Goal: Task Accomplishment & Management: Complete application form

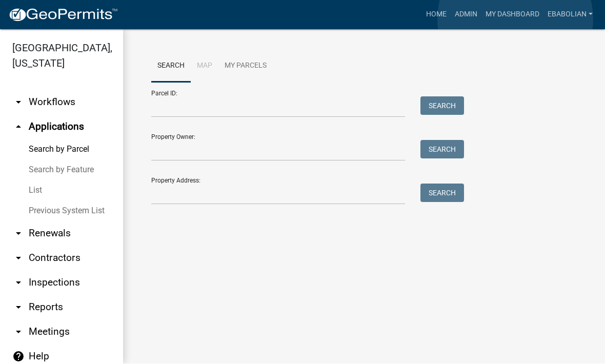
click at [516, 19] on link "My Dashboard" at bounding box center [513, 14] width 62 height 19
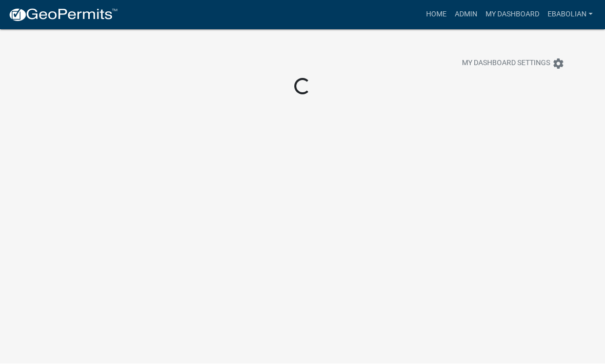
scroll to position [1, 0]
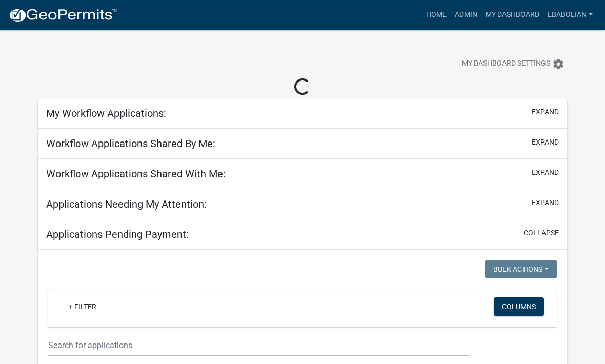
select select "3: 100"
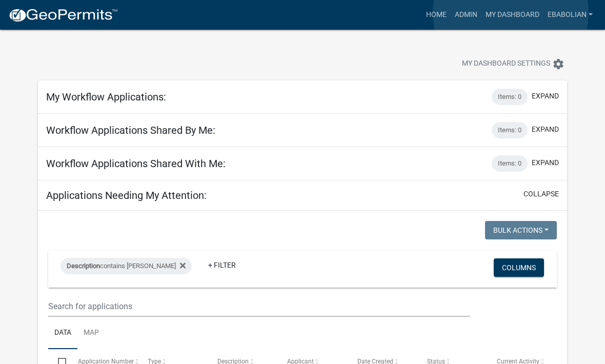
click at [512, 13] on link "My Dashboard" at bounding box center [513, 14] width 62 height 19
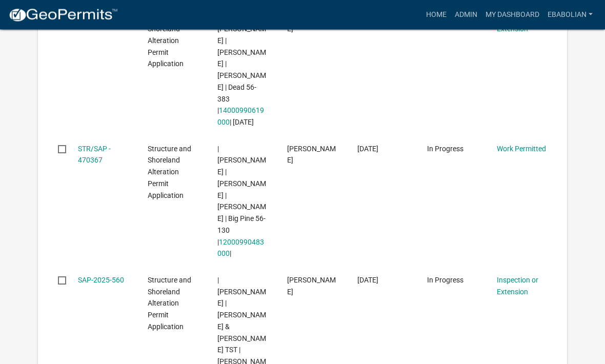
scroll to position [2429, 0]
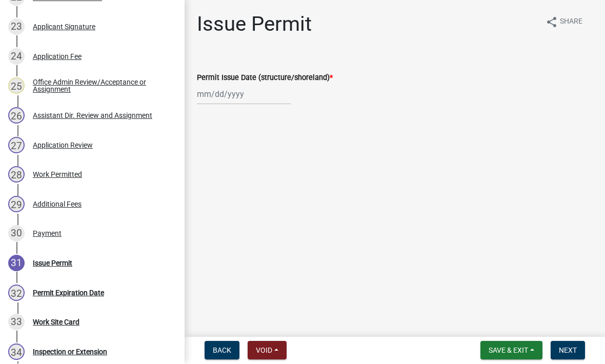
scroll to position [851, 0]
click at [78, 178] on div "28 Work Permitted" at bounding box center [88, 174] width 160 height 16
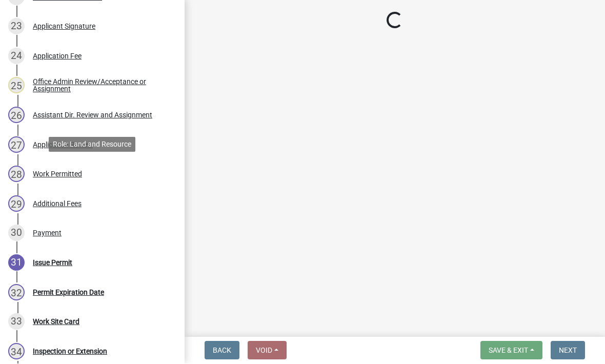
select select "f66be788-4dd6-459d-a9ec-6d83f4dfb709"
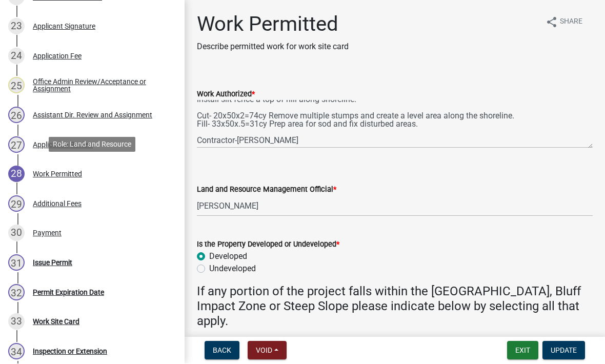
scroll to position [49, 0]
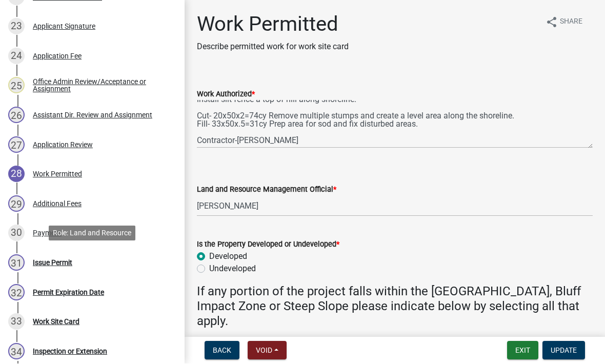
click at [70, 261] on div "Issue Permit" at bounding box center [53, 263] width 40 height 7
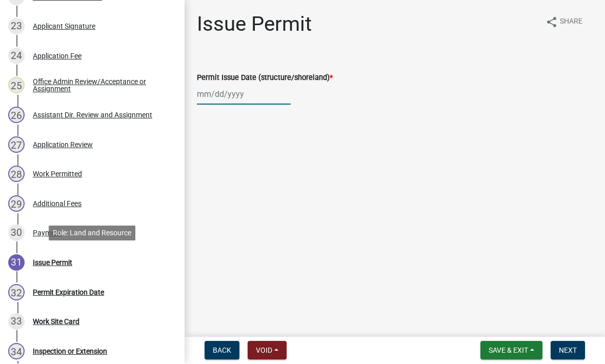
click at [227, 100] on div at bounding box center [244, 94] width 94 height 21
select select "9"
select select "2025"
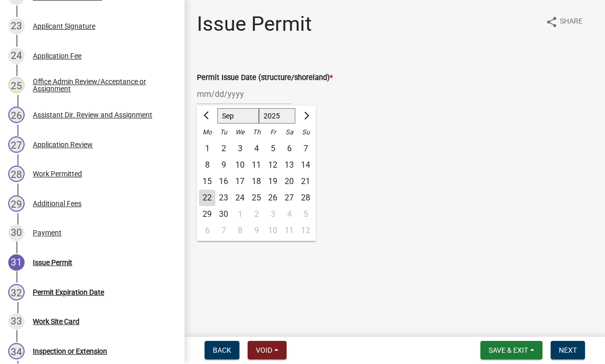
click at [209, 199] on div "22" at bounding box center [207, 198] width 16 height 16
type input "[DATE]"
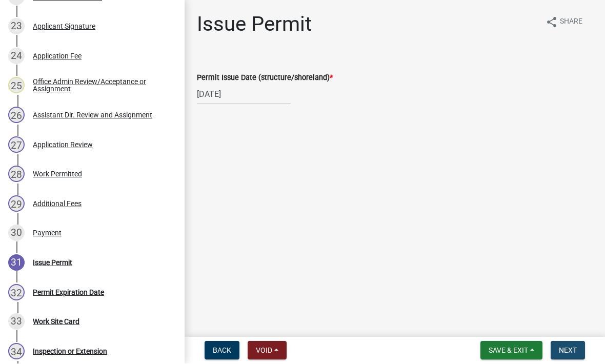
click at [577, 356] on button "Next" at bounding box center [568, 351] width 34 height 18
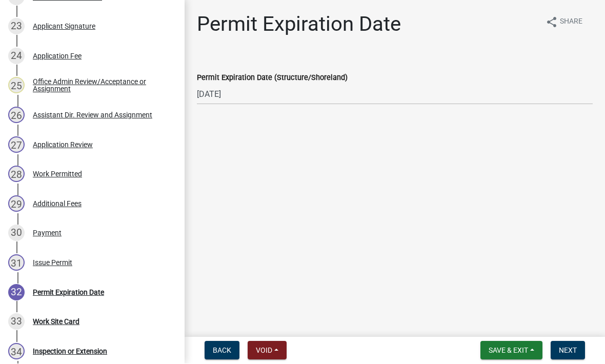
click at [577, 351] on button "Next" at bounding box center [568, 351] width 34 height 18
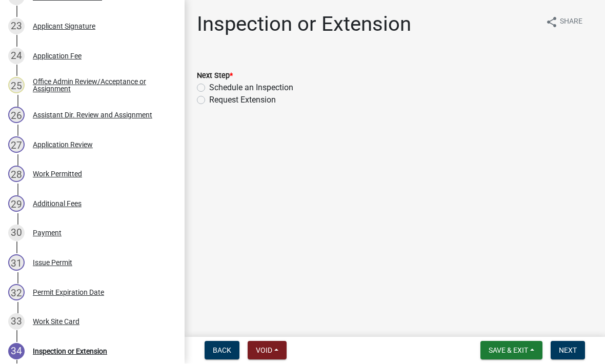
click at [515, 350] on span "Save & Exit" at bounding box center [509, 351] width 40 height 8
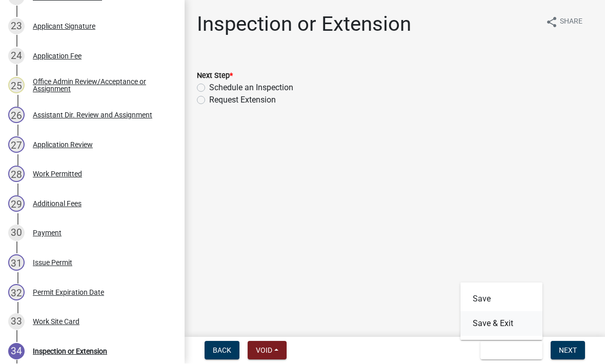
click at [505, 325] on button "Save & Exit" at bounding box center [502, 324] width 82 height 25
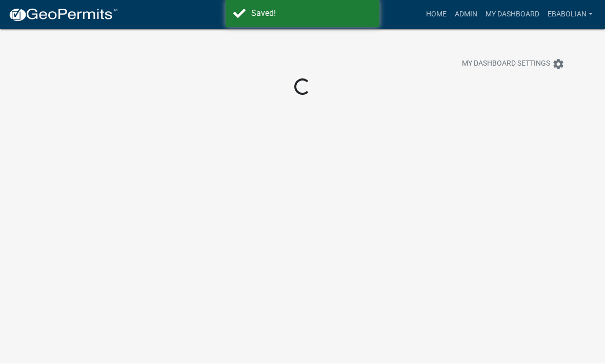
scroll to position [1, 0]
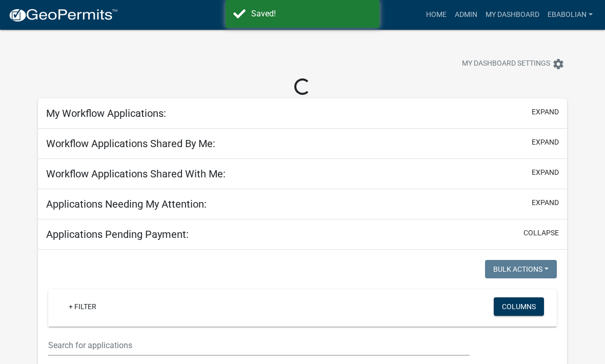
select select "3: 100"
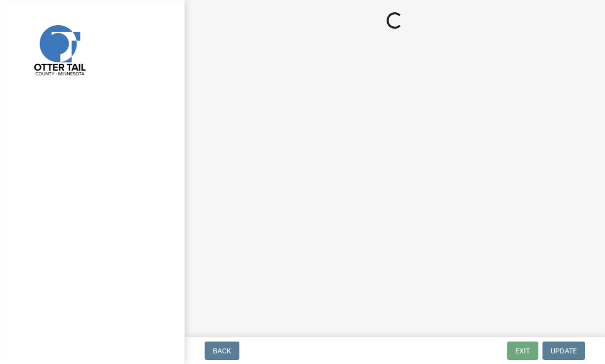
scroll to position [1, 0]
